Goal: Information Seeking & Learning: Learn about a topic

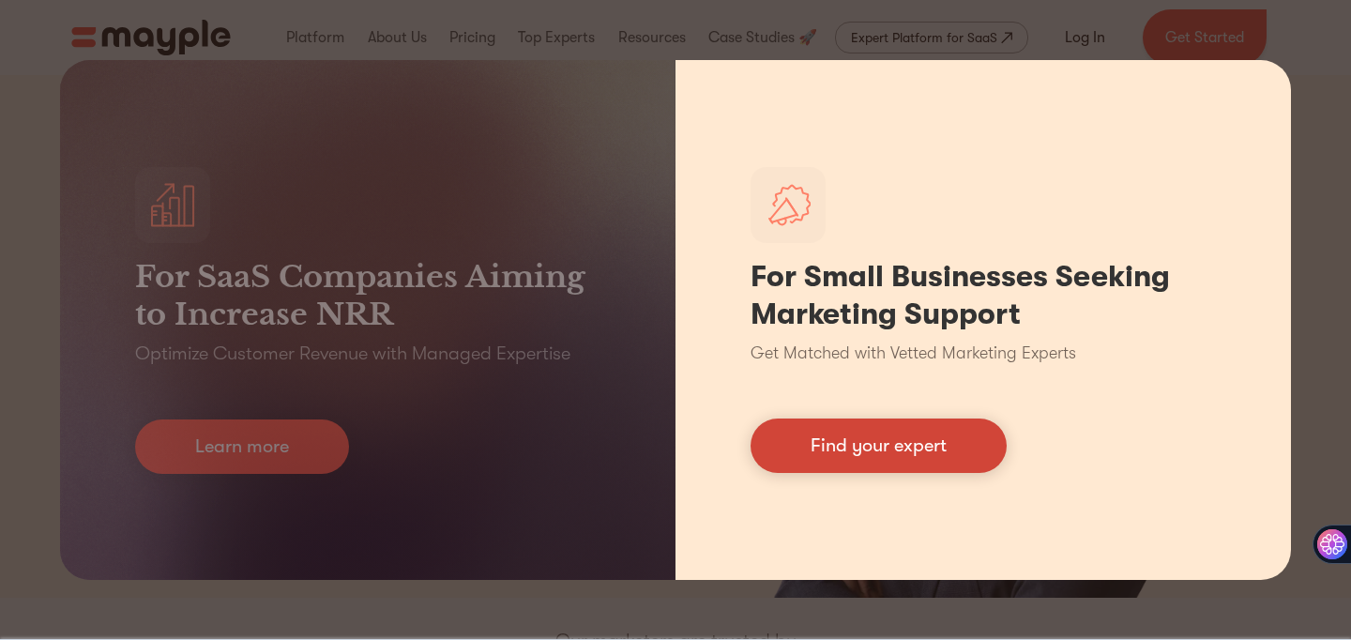
click at [914, 446] on link "Find your expert" at bounding box center [878, 445] width 256 height 54
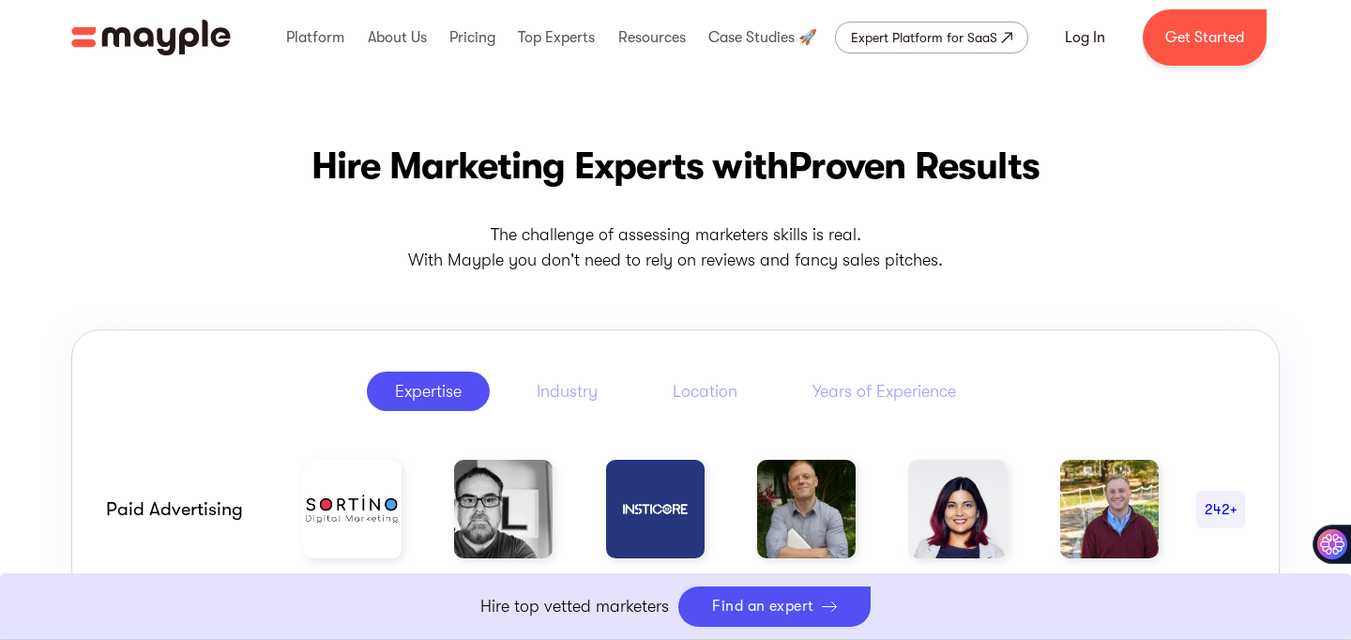
scroll to position [755, 0]
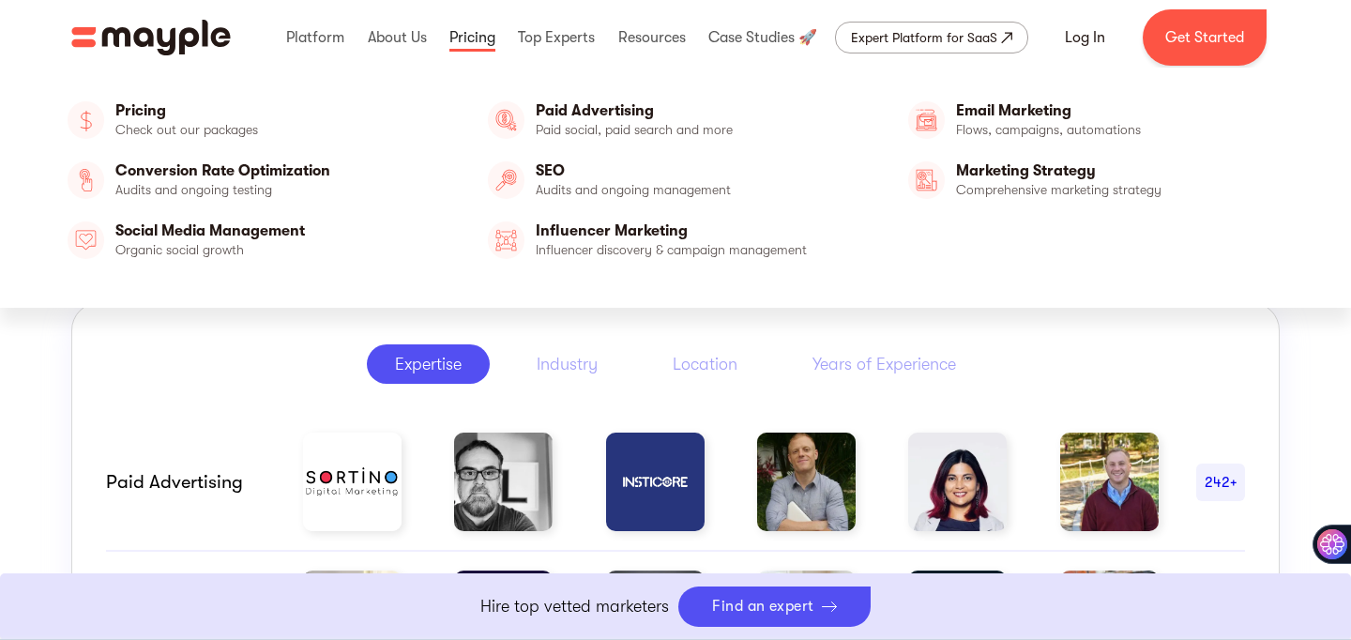
click at [476, 36] on link at bounding box center [472, 38] width 55 height 60
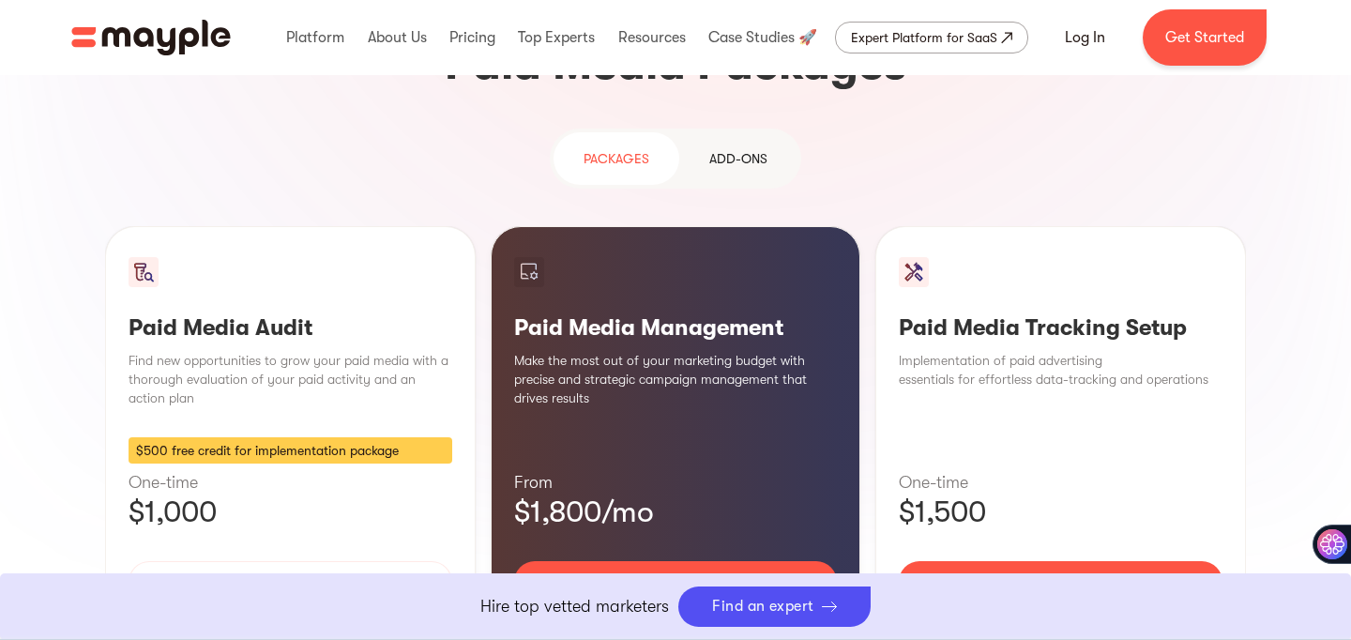
scroll to position [1706, 0]
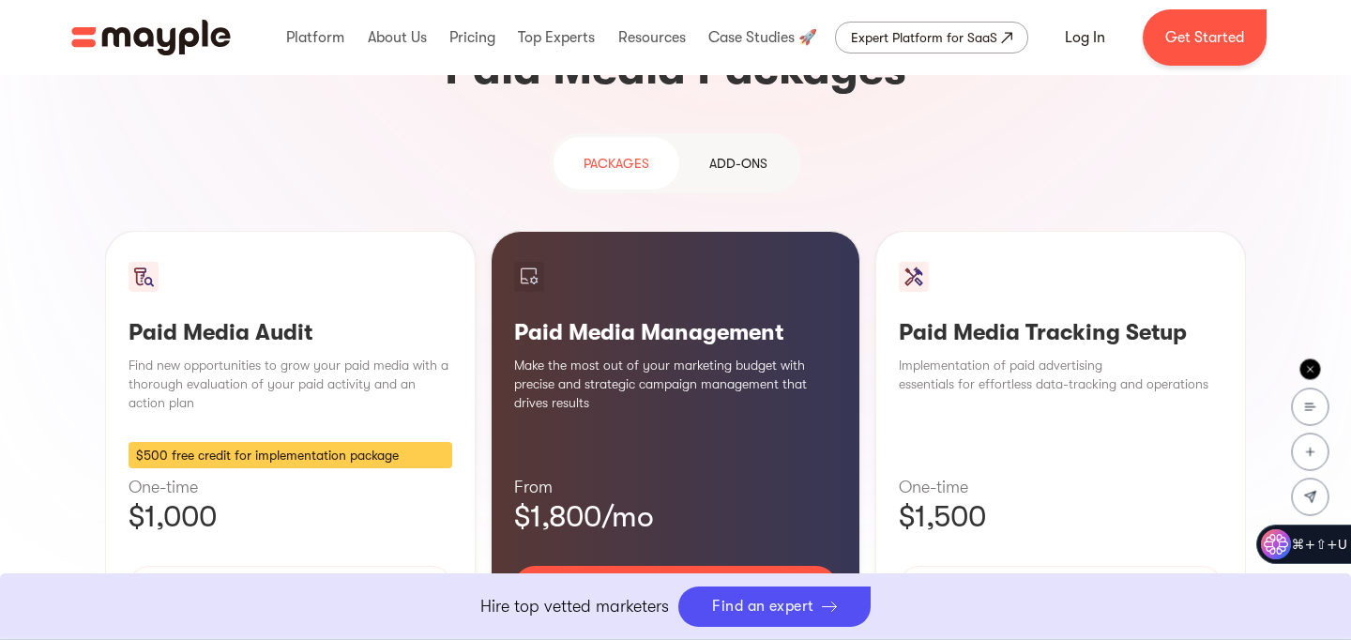
click at [1311, 370] on icon at bounding box center [1310, 370] width 6 height 6
